Goal: Information Seeking & Learning: Learn about a topic

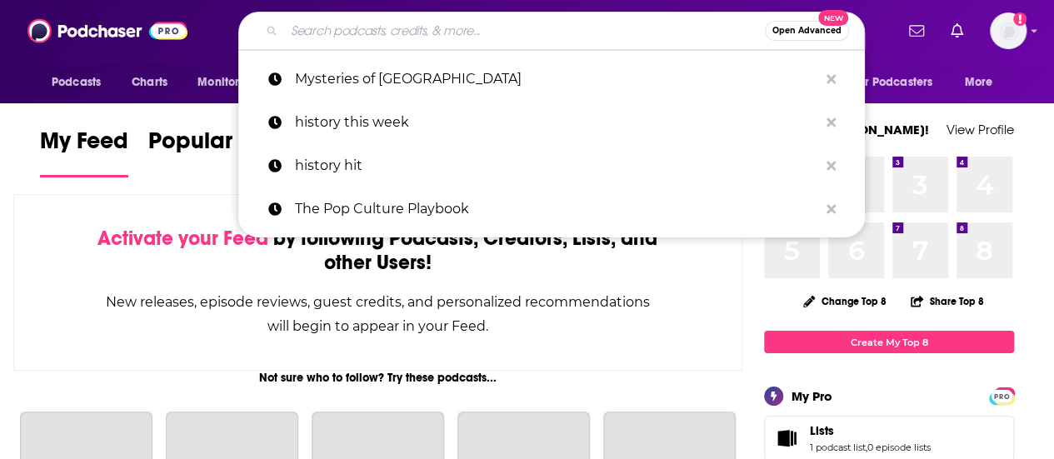
click at [382, 22] on input "Search podcasts, credits, & more..." at bounding box center [524, 30] width 481 height 27
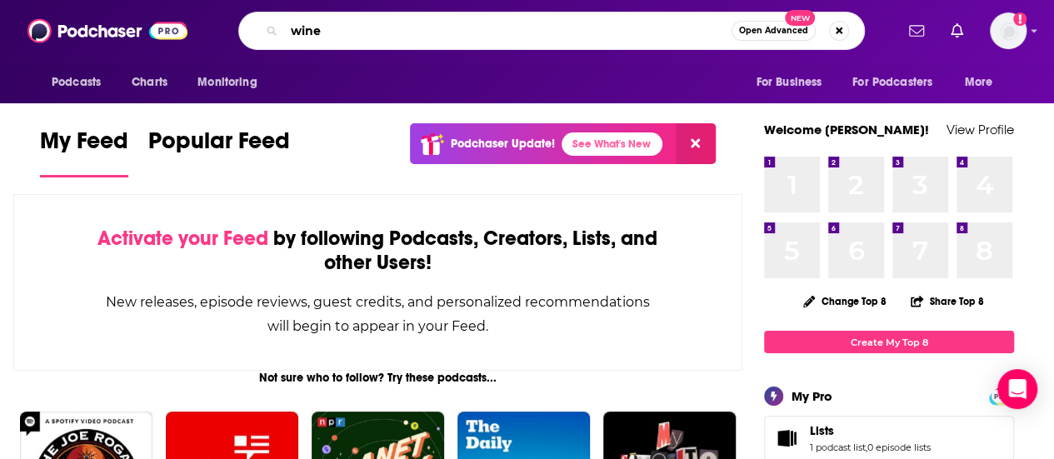
type input "wine"
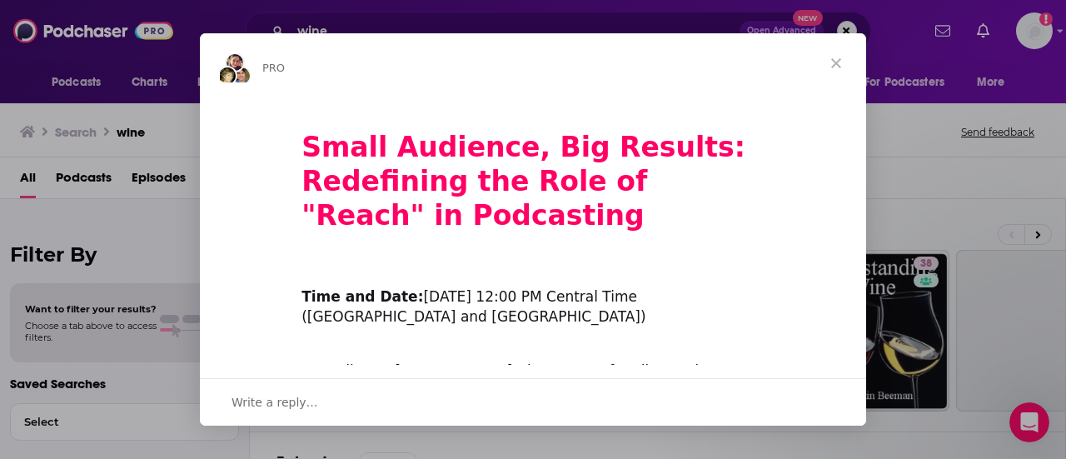
scroll to position [22, 0]
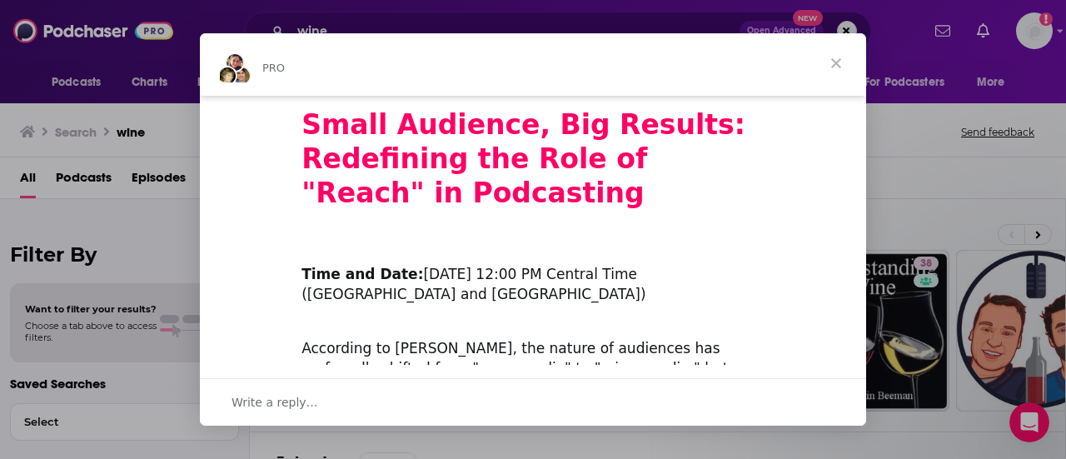
click at [833, 59] on span "Close" at bounding box center [836, 63] width 60 height 60
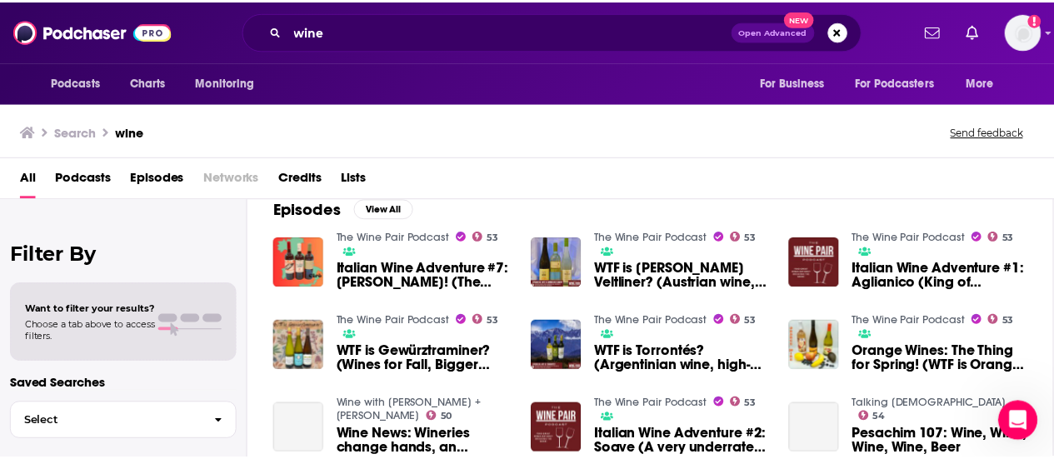
scroll to position [257, 0]
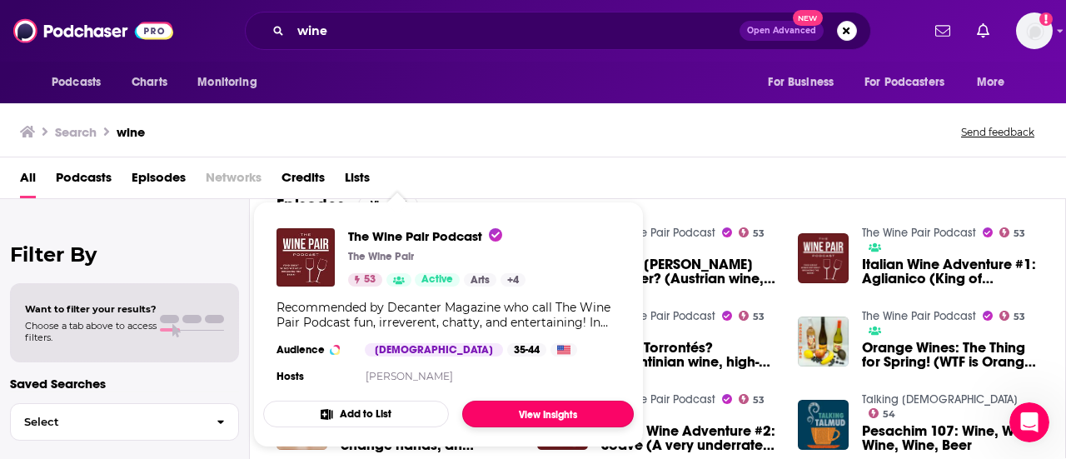
click at [550, 417] on link "View Insights" at bounding box center [548, 414] width 172 height 27
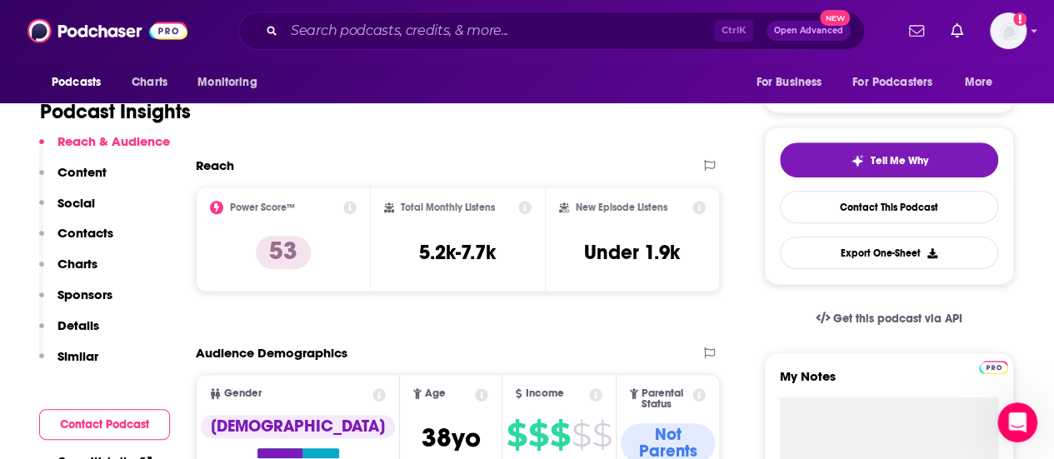
scroll to position [322, 0]
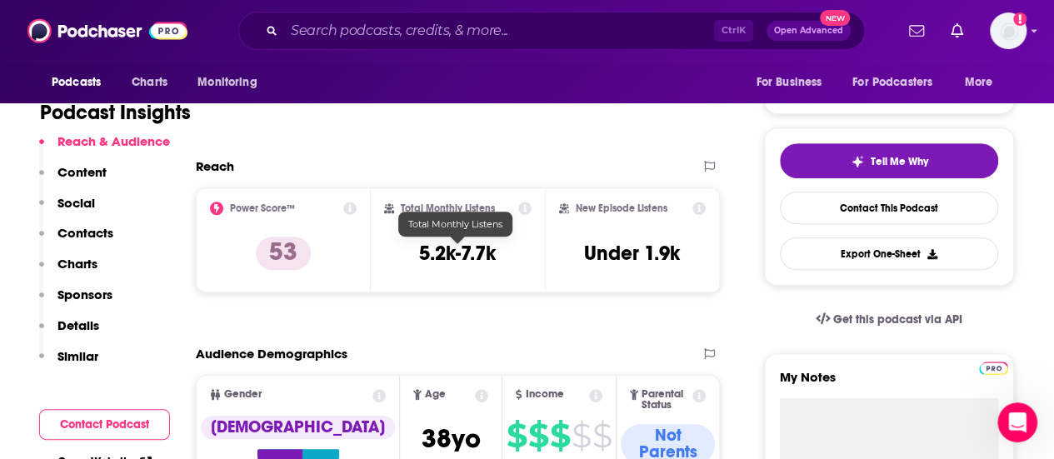
click at [498, 257] on div "Total Monthly Listens 5.2k-7.7k" at bounding box center [458, 240] width 148 height 77
drag, startPoint x: 498, startPoint y: 257, endPoint x: 470, endPoint y: 262, distance: 28.8
click at [470, 262] on div "Total Monthly Listens 5.2k-7.7k" at bounding box center [458, 240] width 148 height 77
click at [486, 291] on div "Total Monthly Listens 5.2k-7.7k" at bounding box center [458, 239] width 175 height 105
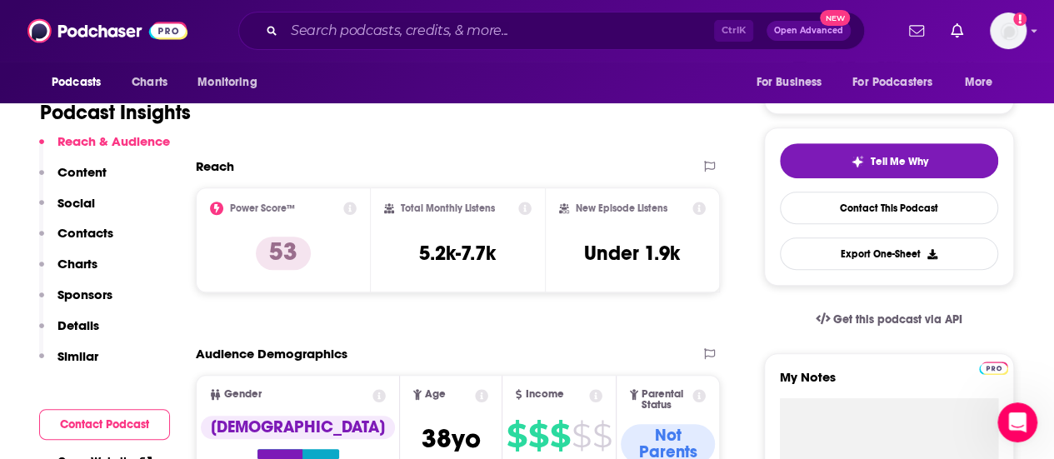
click at [520, 207] on icon at bounding box center [524, 208] width 13 height 13
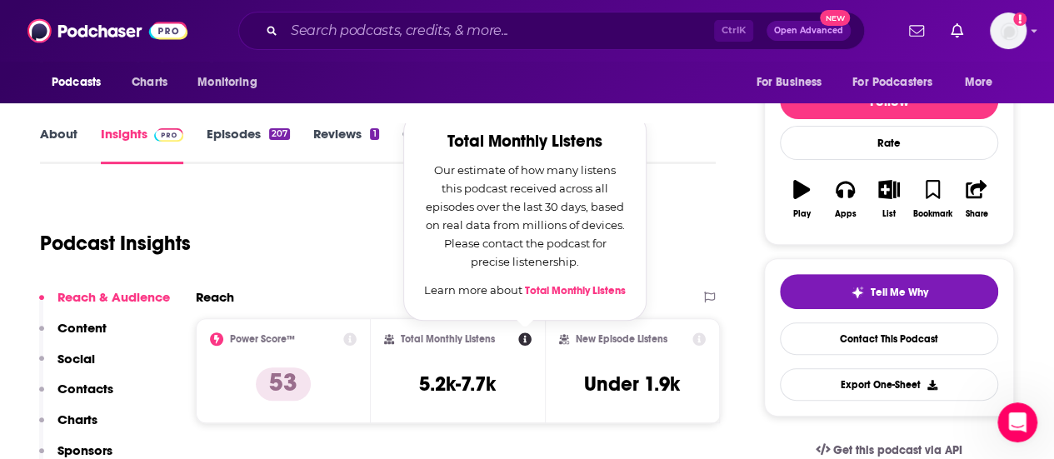
scroll to position [191, 0]
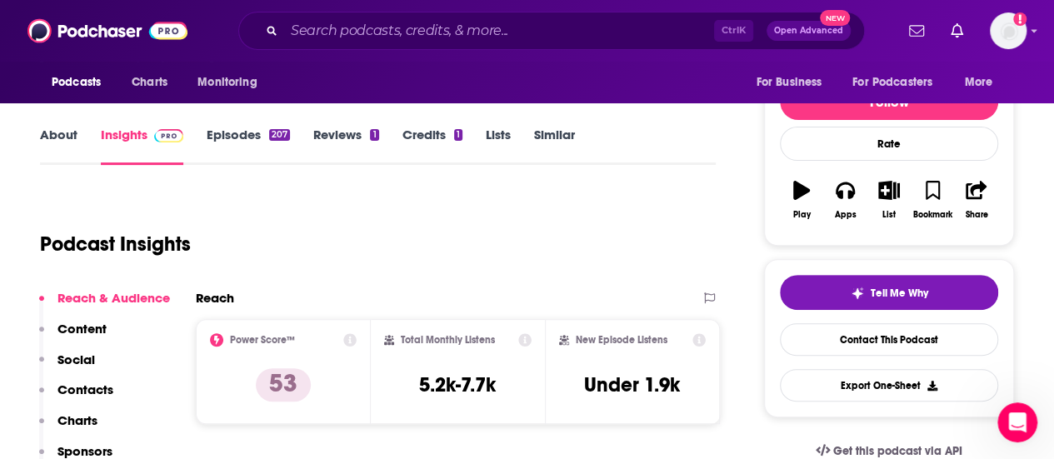
click at [670, 224] on div "Podcast Insights" at bounding box center [371, 234] width 662 height 85
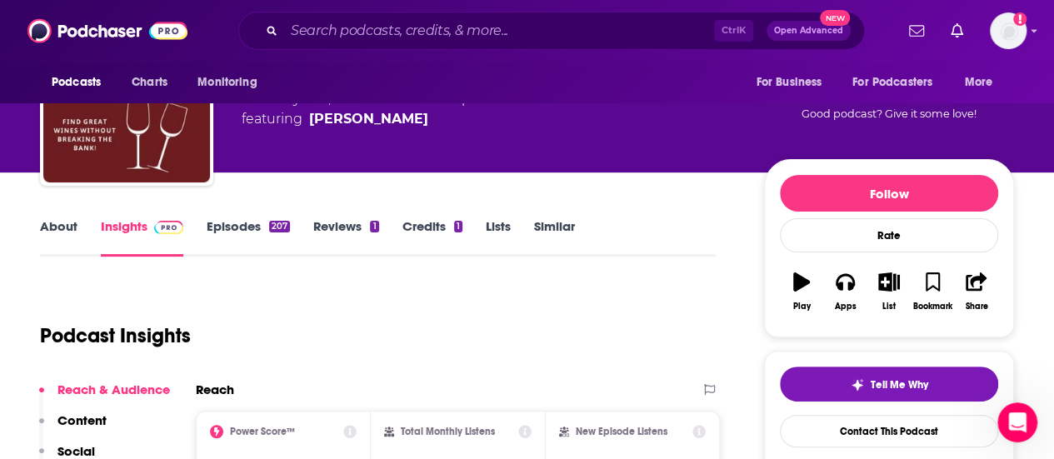
scroll to position [0, 0]
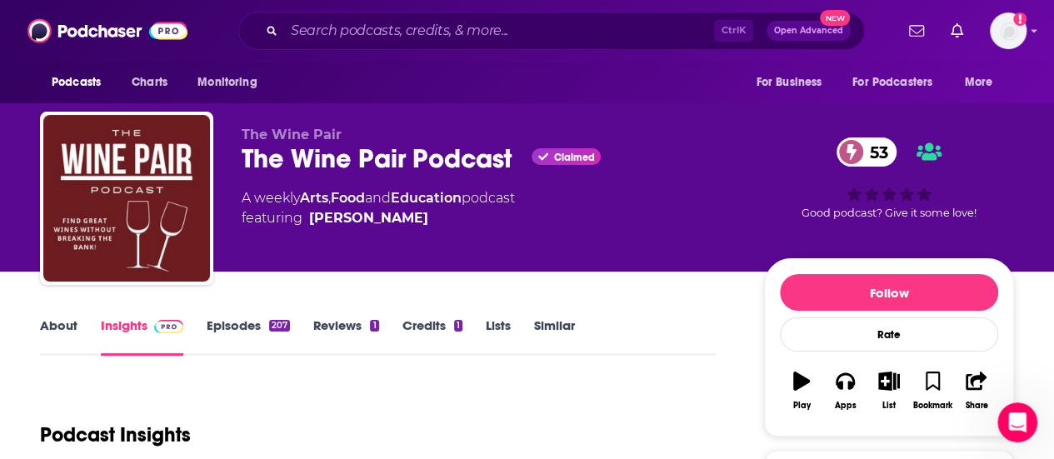
click at [60, 319] on link "About" at bounding box center [58, 336] width 37 height 38
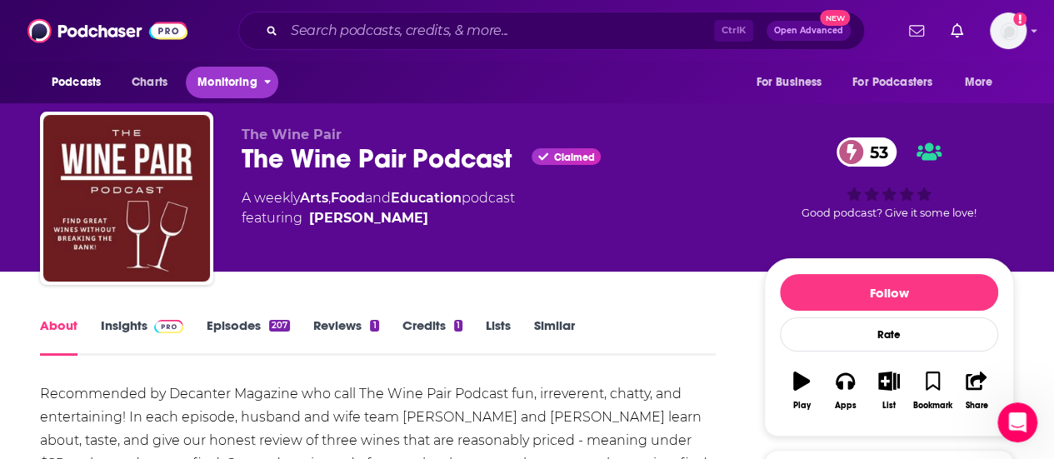
click at [242, 92] on span "Monitoring" at bounding box center [226, 82] width 59 height 23
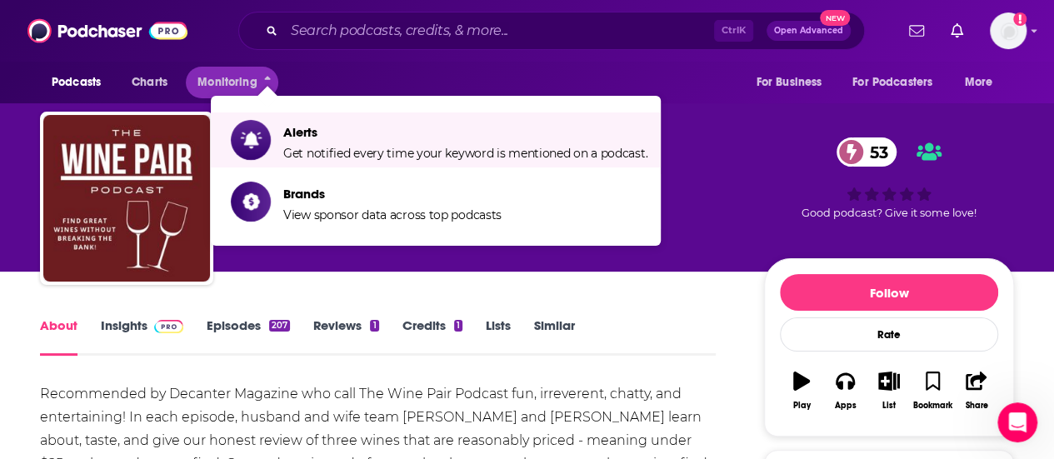
click at [431, 68] on div "Podcasts Charts Monitoring For Business For Podcasters More" at bounding box center [527, 83] width 1054 height 42
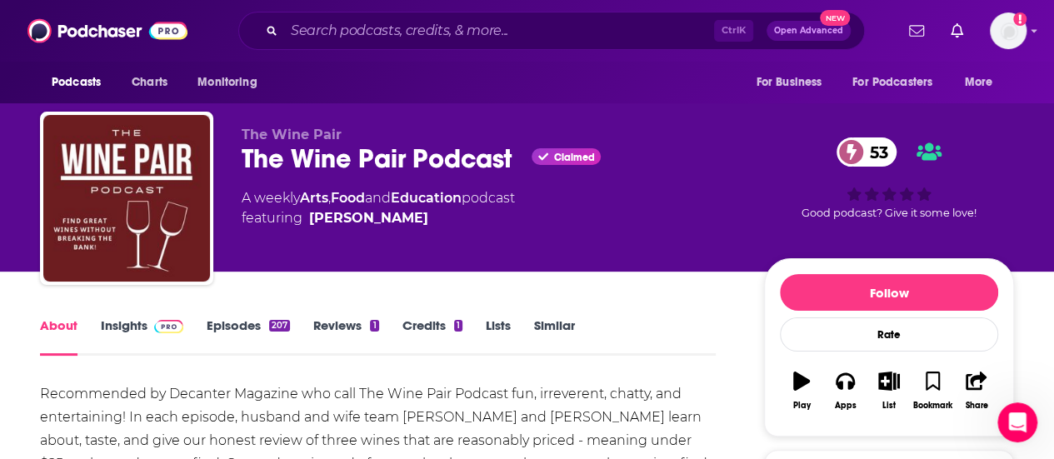
click at [88, 105] on div "The Wine Pair The Wine Pair Podcast Claimed 53 A weekly Arts , Food and Educati…" at bounding box center [526, 182] width 999 height 180
click at [88, 102] on div "Podcasts Charts Monitoring" at bounding box center [159, 83] width 238 height 42
click at [92, 92] on span "Podcasts" at bounding box center [76, 82] width 49 height 23
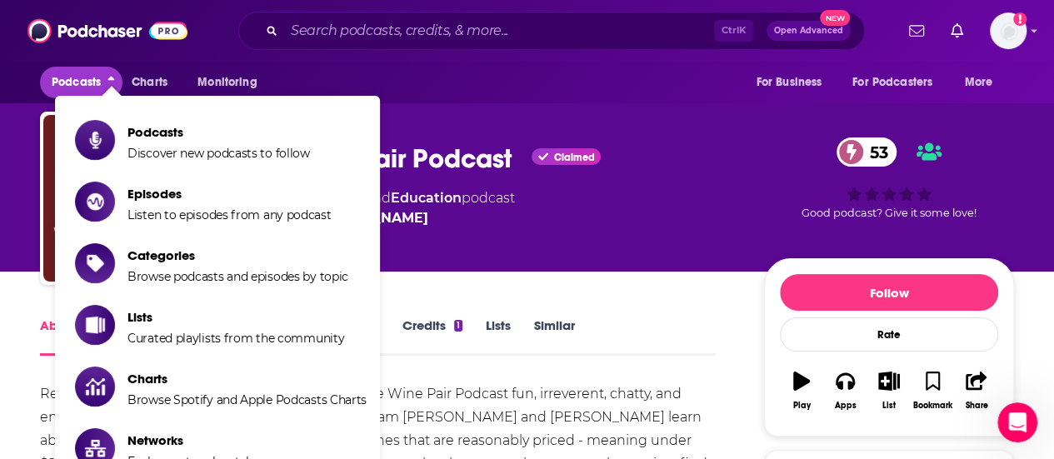
click at [92, 92] on span "Podcasts" at bounding box center [76, 82] width 49 height 23
